Goal: Navigation & Orientation: Find specific page/section

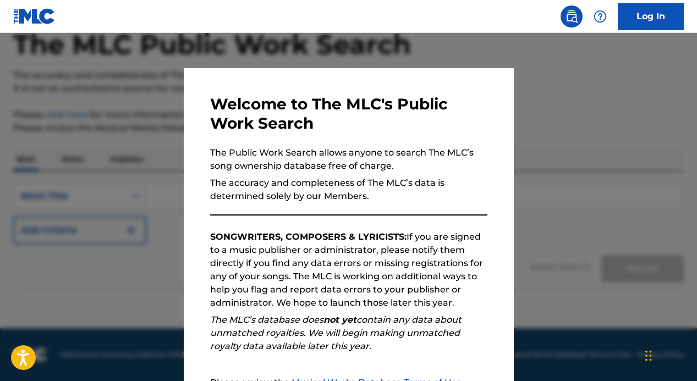
scroll to position [122, 0]
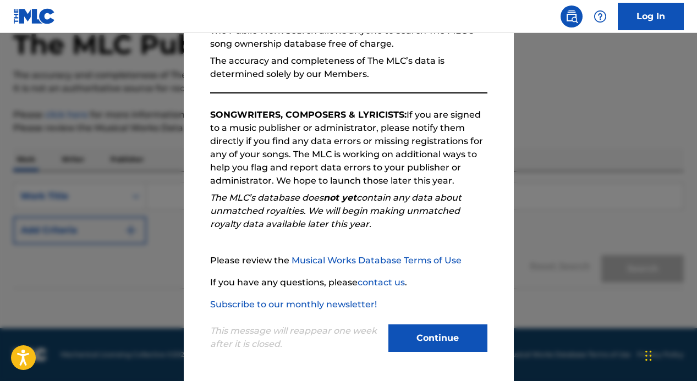
click at [455, 341] on button "Continue" at bounding box center [437, 337] width 99 height 27
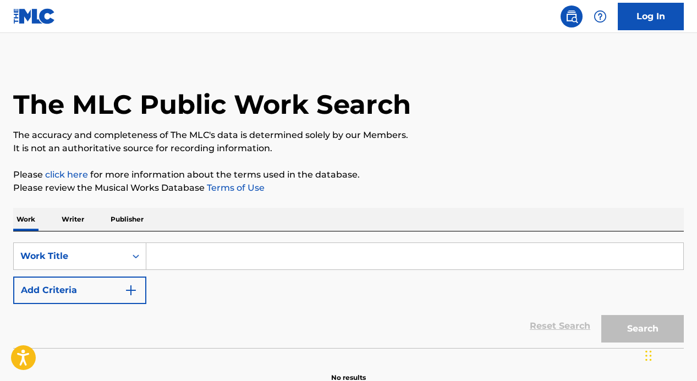
scroll to position [0, 0]
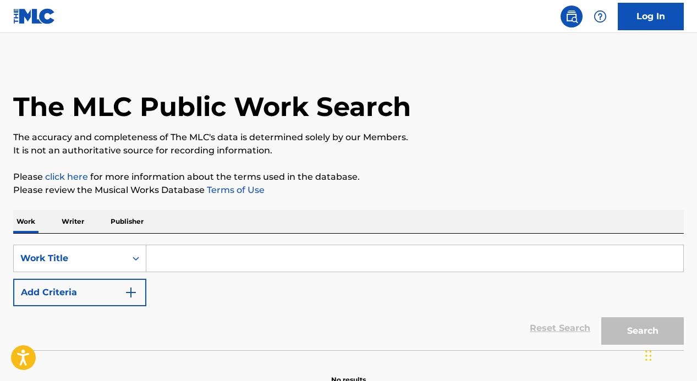
click at [650, 15] on link "Log In" at bounding box center [651, 16] width 66 height 27
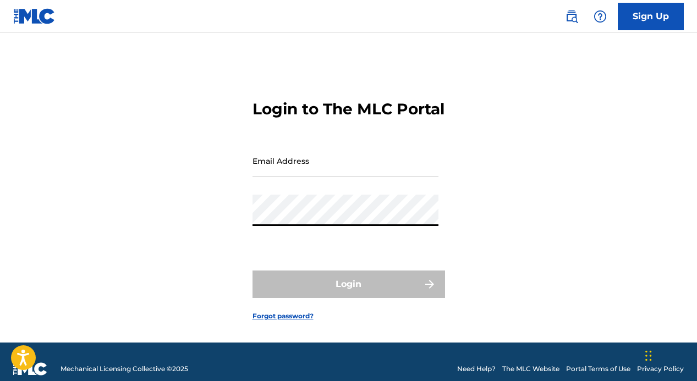
type input "[EMAIL_ADDRESS][DOMAIN_NAME]"
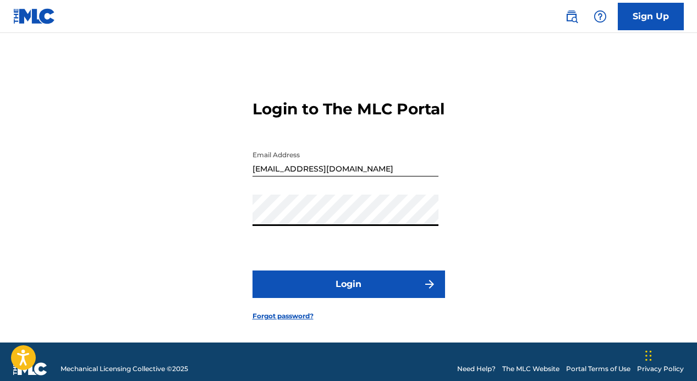
click at [320, 291] on button "Login" at bounding box center [348, 284] width 192 height 27
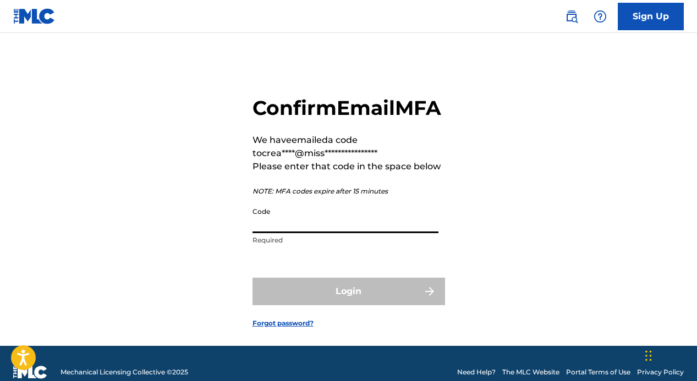
click at [313, 233] on input "Code" at bounding box center [345, 217] width 186 height 31
click at [118, 155] on div "**********" at bounding box center [348, 202] width 697 height 285
click at [287, 233] on input "Code" at bounding box center [345, 217] width 186 height 31
paste input "JDcreatelink2022!"
type input "JDcreatelink2022!"
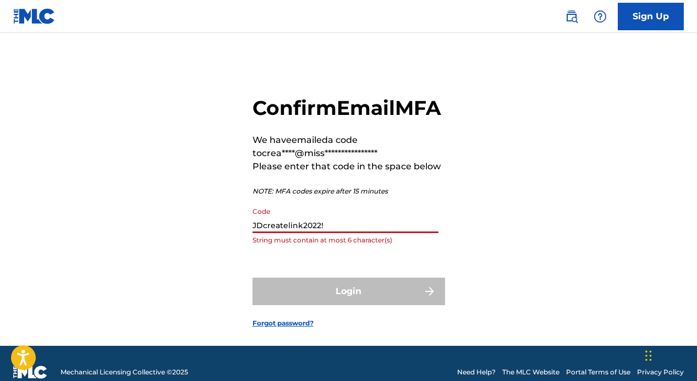
click at [346, 233] on input "JDcreatelink2022!" at bounding box center [345, 217] width 186 height 31
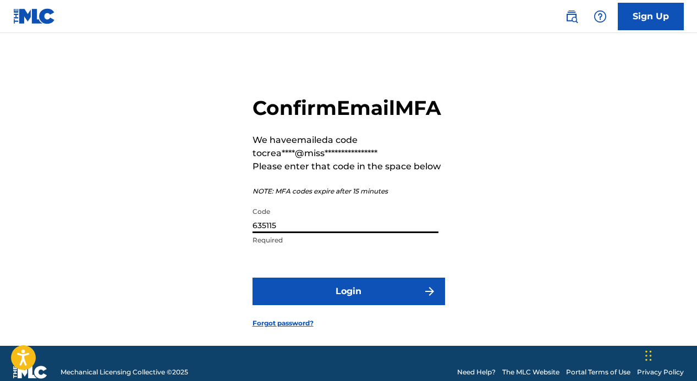
click at [294, 233] on input "635115" at bounding box center [345, 217] width 186 height 31
type input "909003"
click at [303, 305] on button "Login" at bounding box center [348, 291] width 192 height 27
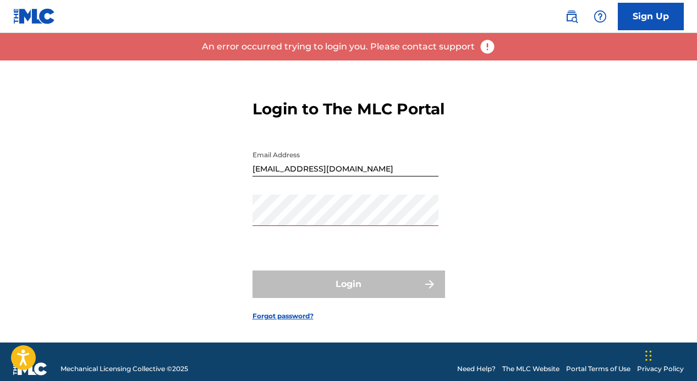
click at [633, 201] on div "Login to The MLC Portal Email Address [EMAIL_ADDRESS][DOMAIN_NAME] Password Log…" at bounding box center [348, 201] width 697 height 282
click at [322, 244] on div "Password" at bounding box center [345, 219] width 186 height 49
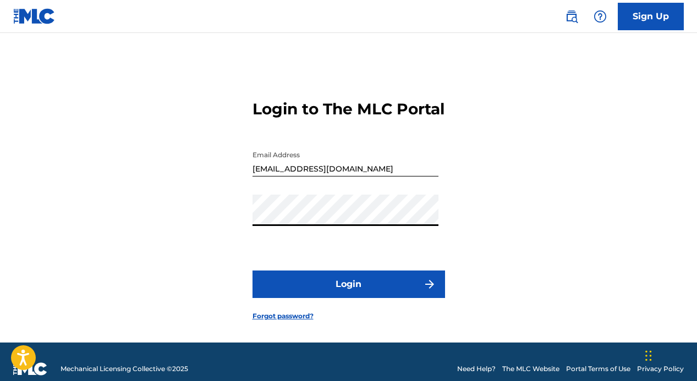
click at [281, 298] on button "Login" at bounding box center [348, 284] width 192 height 27
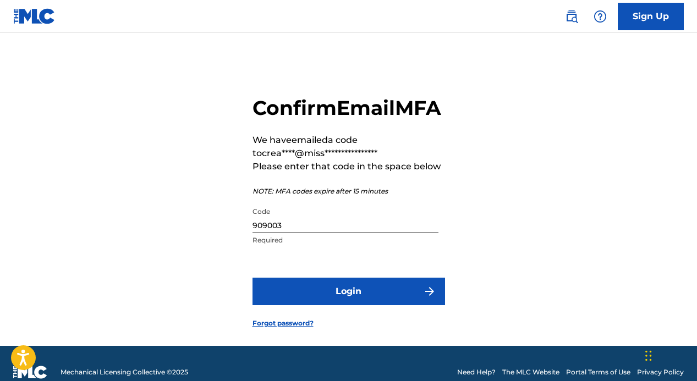
click at [348, 305] on button "Login" at bounding box center [348, 291] width 192 height 27
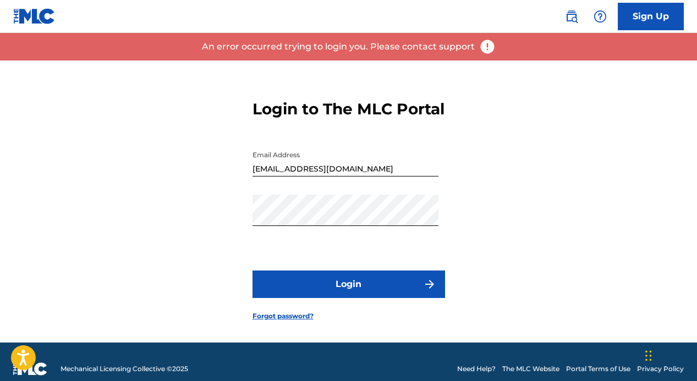
click at [334, 298] on button "Login" at bounding box center [348, 284] width 192 height 27
